Goal: Transaction & Acquisition: Book appointment/travel/reservation

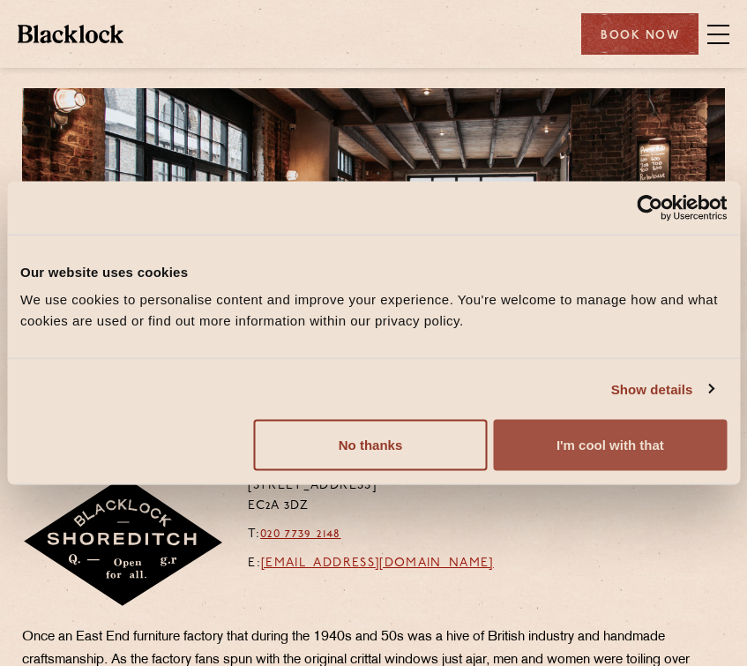
click at [555, 451] on button "I'm cool with that" at bounding box center [610, 445] width 233 height 51
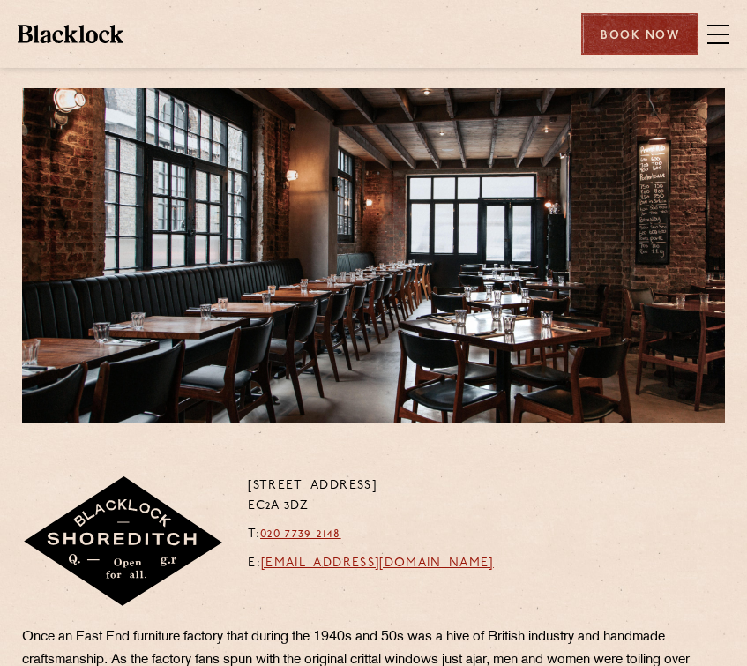
click at [654, 35] on div "Book Now" at bounding box center [639, 33] width 117 height 41
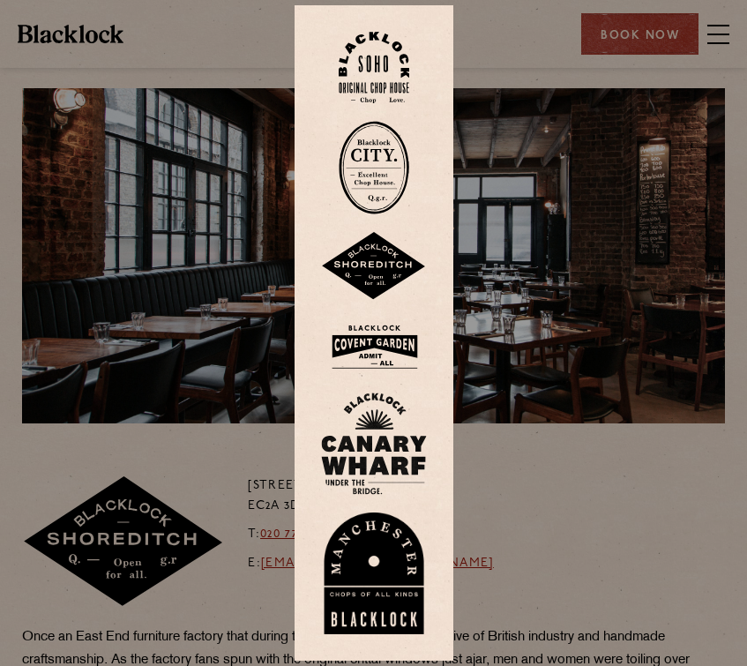
click at [382, 278] on img at bounding box center [374, 266] width 106 height 69
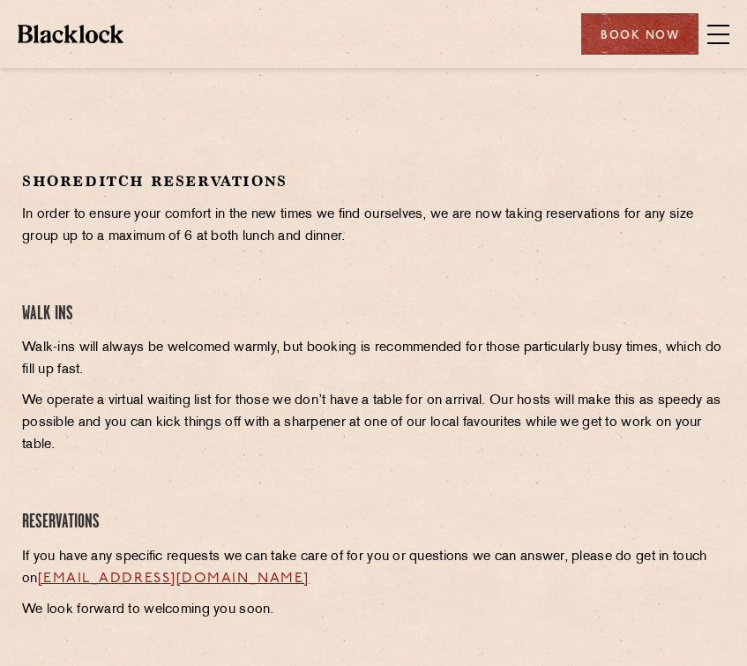
scroll to position [714, 0]
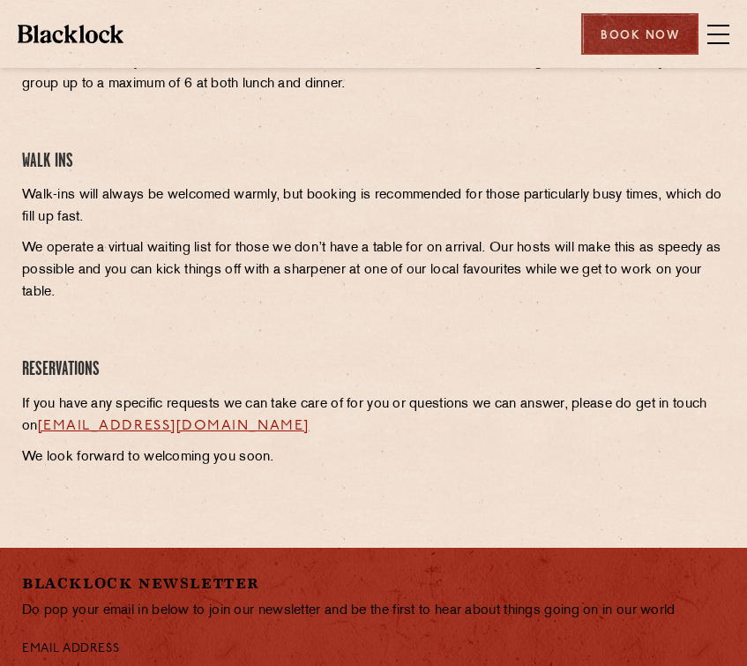
click at [664, 33] on div "Book Now" at bounding box center [639, 33] width 117 height 41
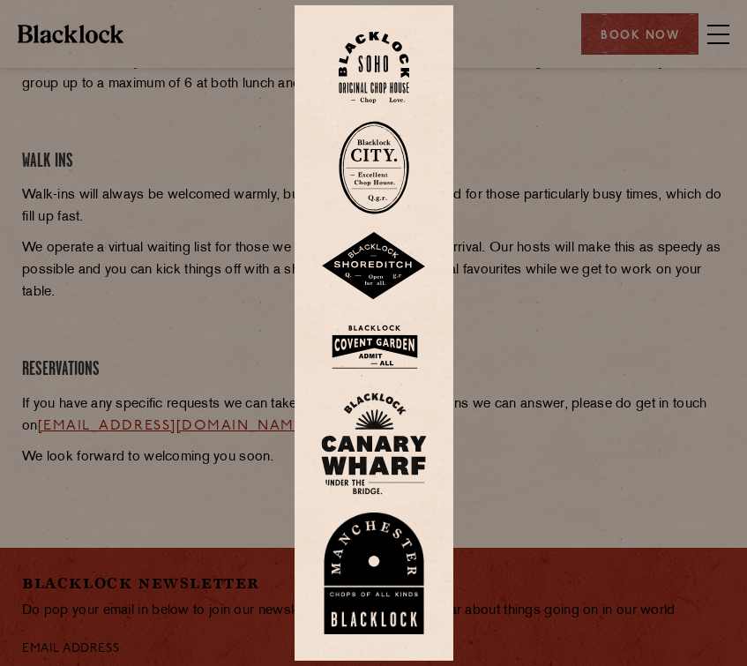
click at [515, 255] on div at bounding box center [373, 333] width 747 height 666
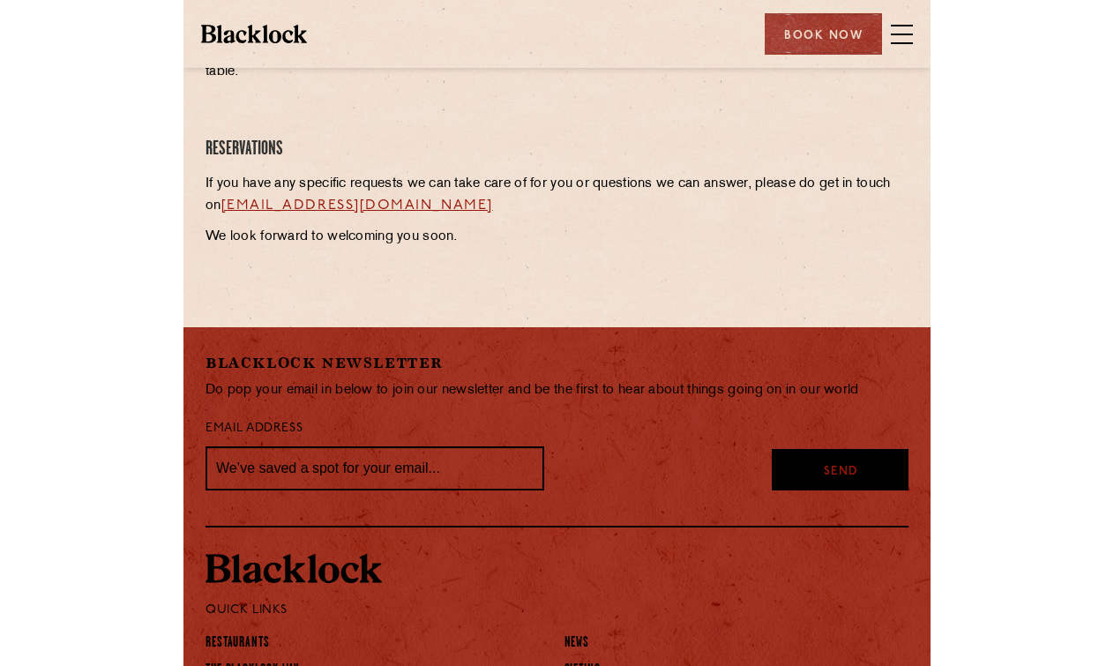
scroll to position [856, 0]
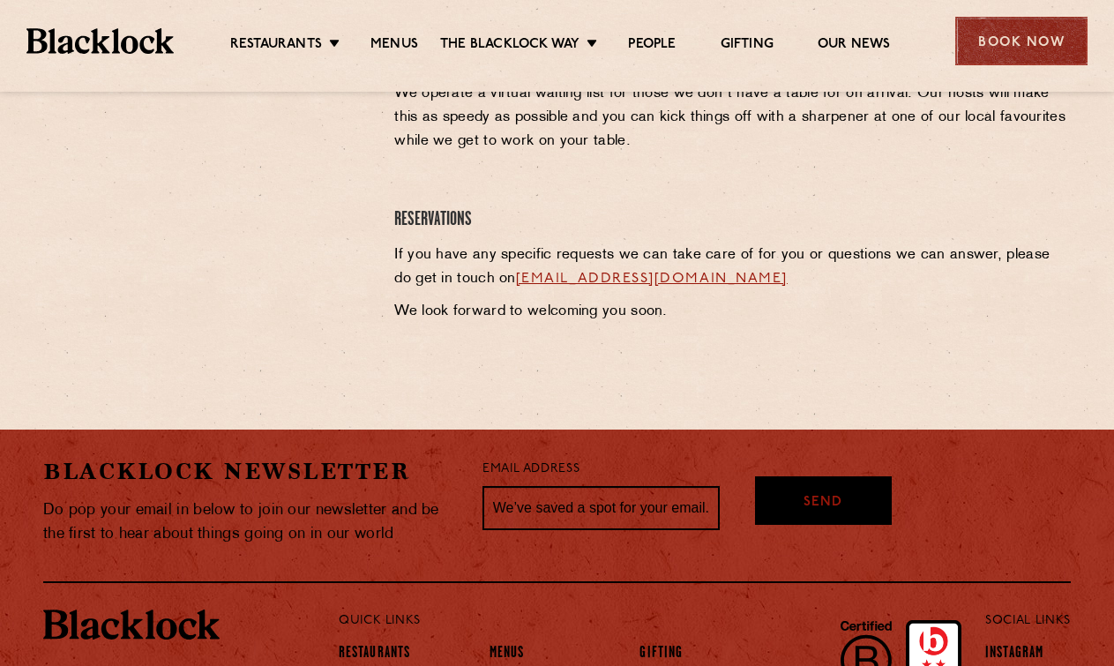
click at [746, 40] on div "Book Now" at bounding box center [1021, 41] width 132 height 49
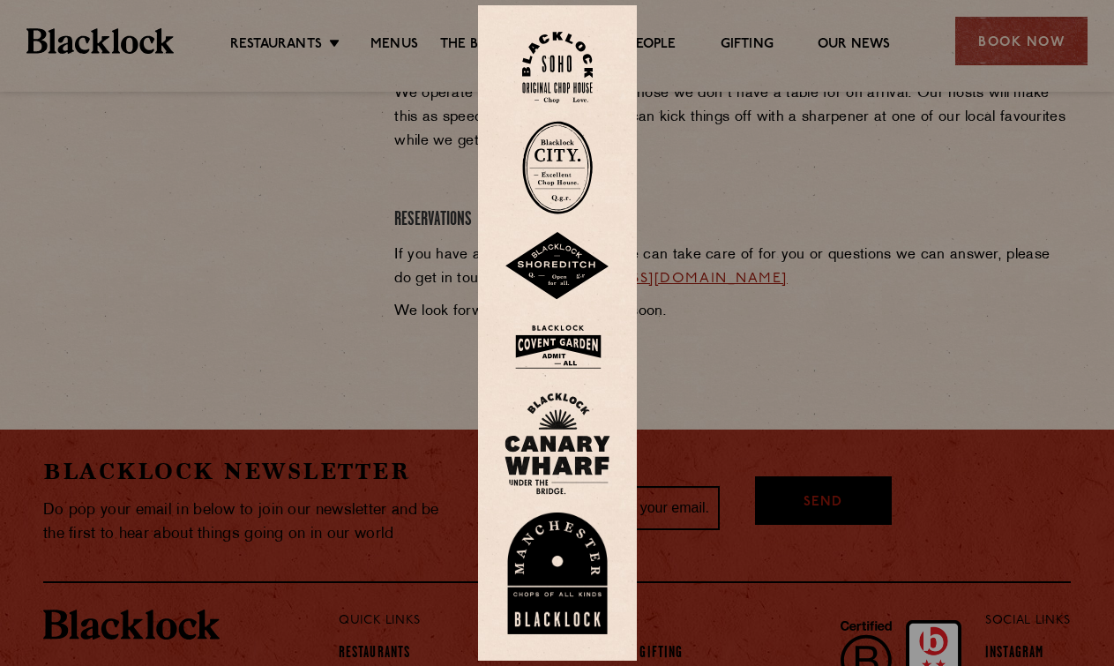
click at [587, 271] on img at bounding box center [557, 266] width 106 height 69
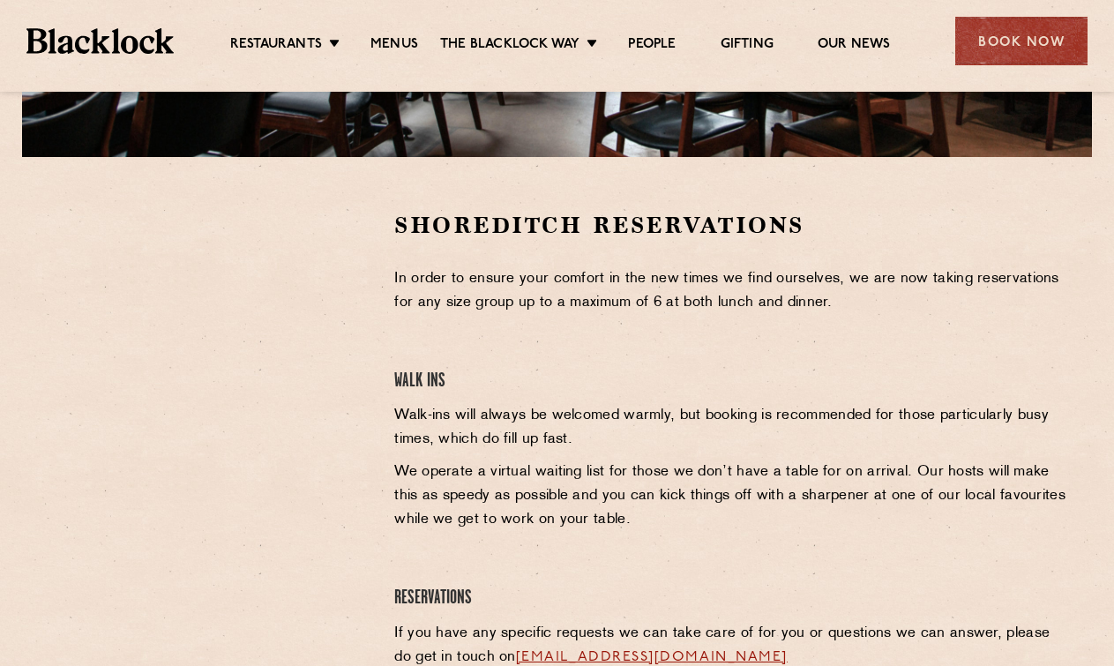
scroll to position [496, 0]
